Goal: Information Seeking & Learning: Learn about a topic

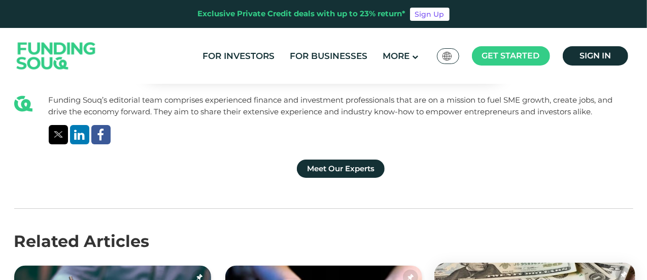
scroll to position [2895, 0]
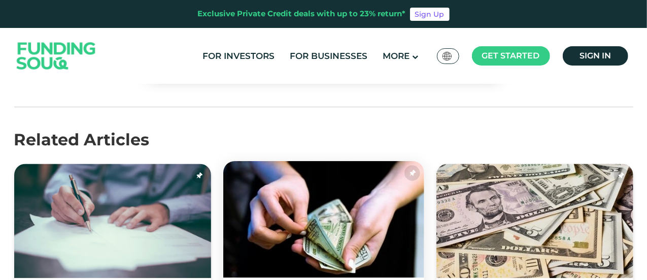
drag, startPoint x: 359, startPoint y: 120, endPoint x: 402, endPoint y: 118, distance: 43.2
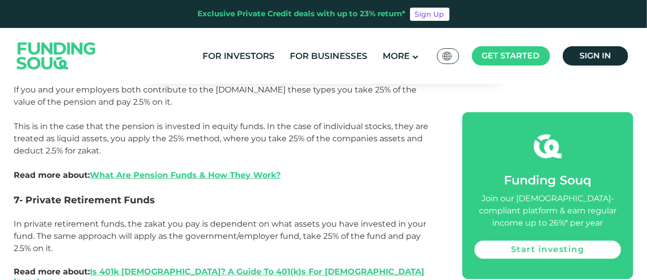
scroll to position [2996, 0]
